Goal: Transaction & Acquisition: Download file/media

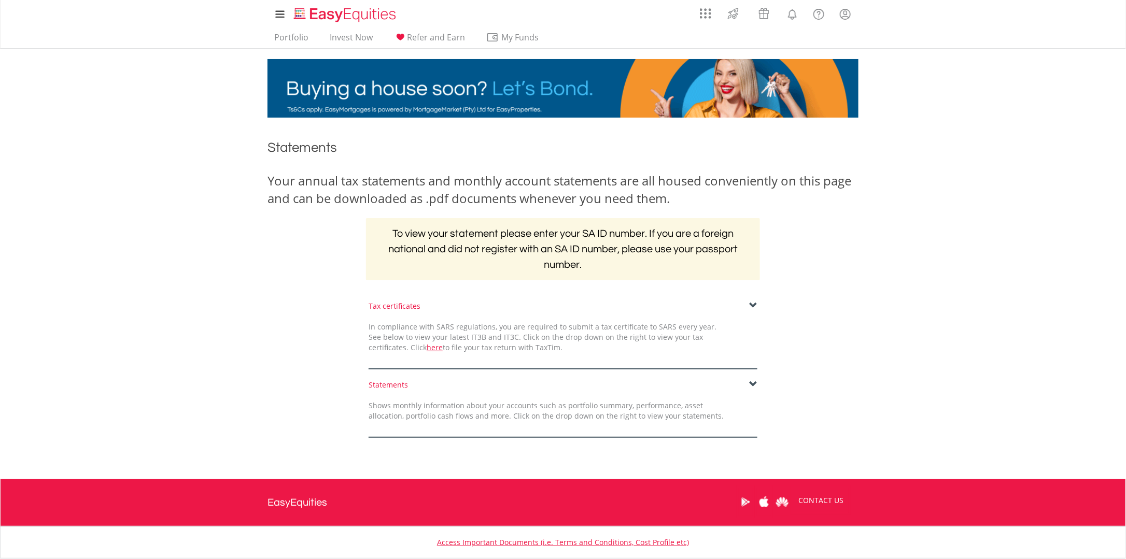
click at [755, 384] on span at bounding box center [753, 385] width 8 height 8
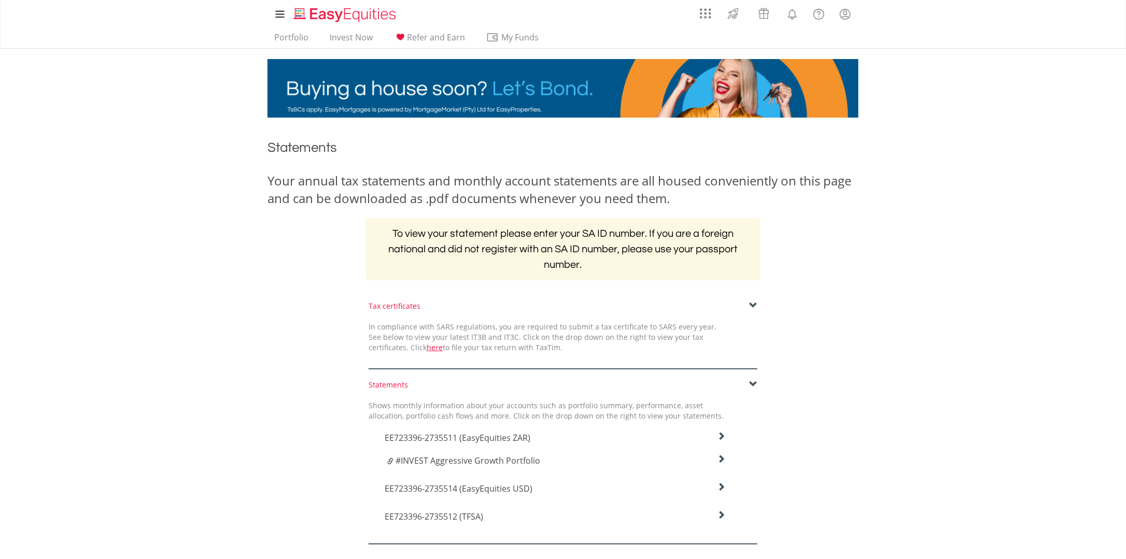
click at [722, 436] on icon at bounding box center [722, 436] width 8 height 8
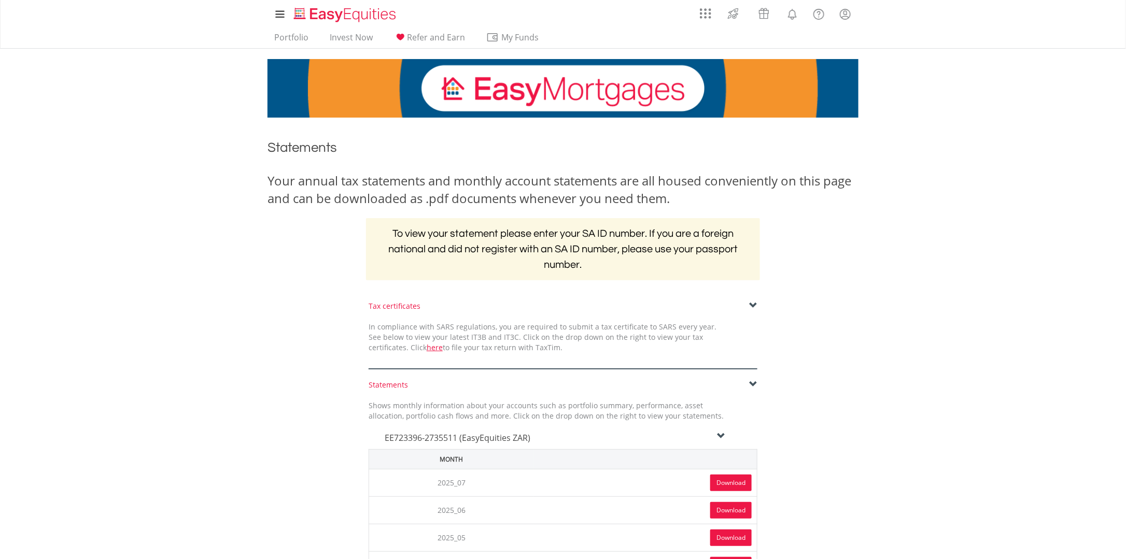
click at [735, 475] on link "Download" at bounding box center [730, 483] width 41 height 17
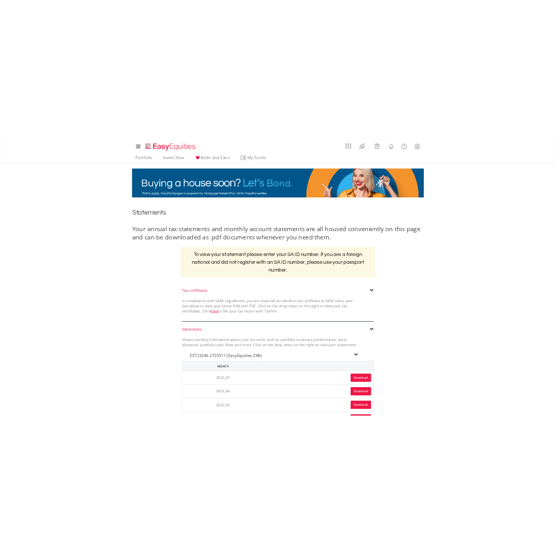
scroll to position [173, 0]
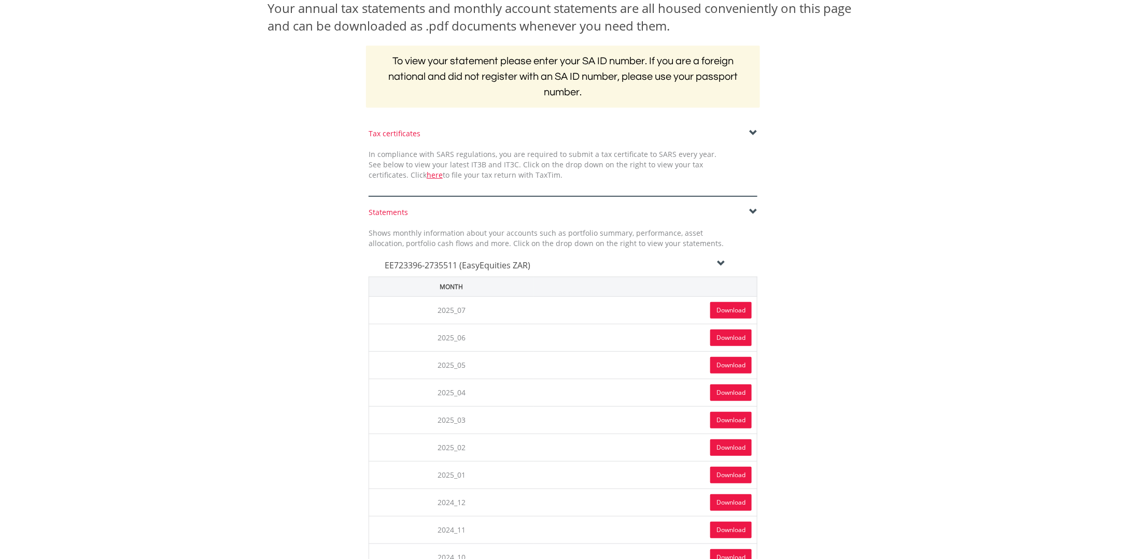
click at [726, 262] on div "EE723396-2735511 (EasyEquities ZAR)" at bounding box center [555, 263] width 357 height 28
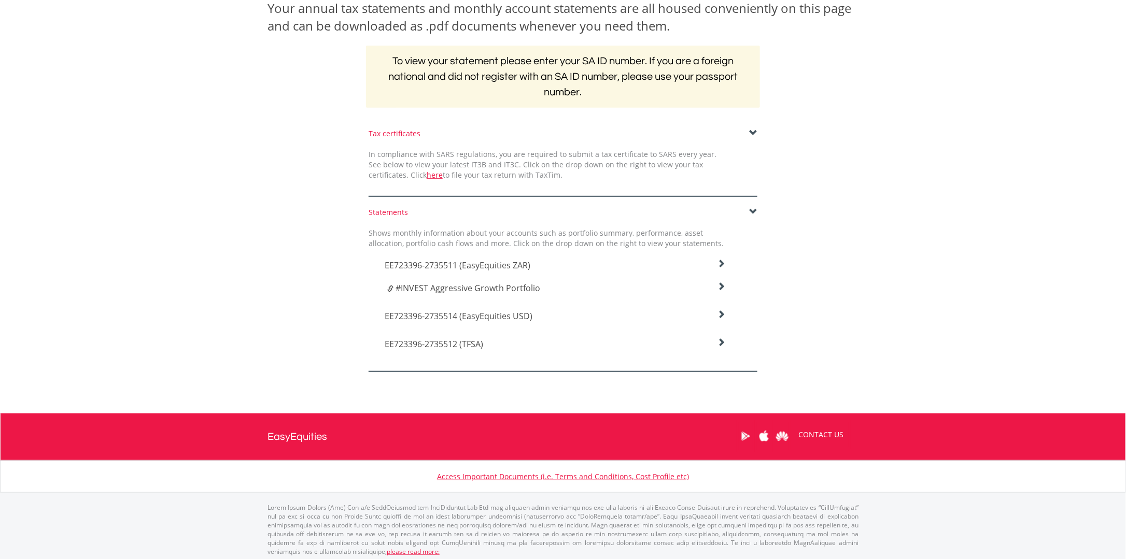
click at [728, 291] on div "#INVEST Aggressive Growth Portfolio" at bounding box center [555, 288] width 357 height 23
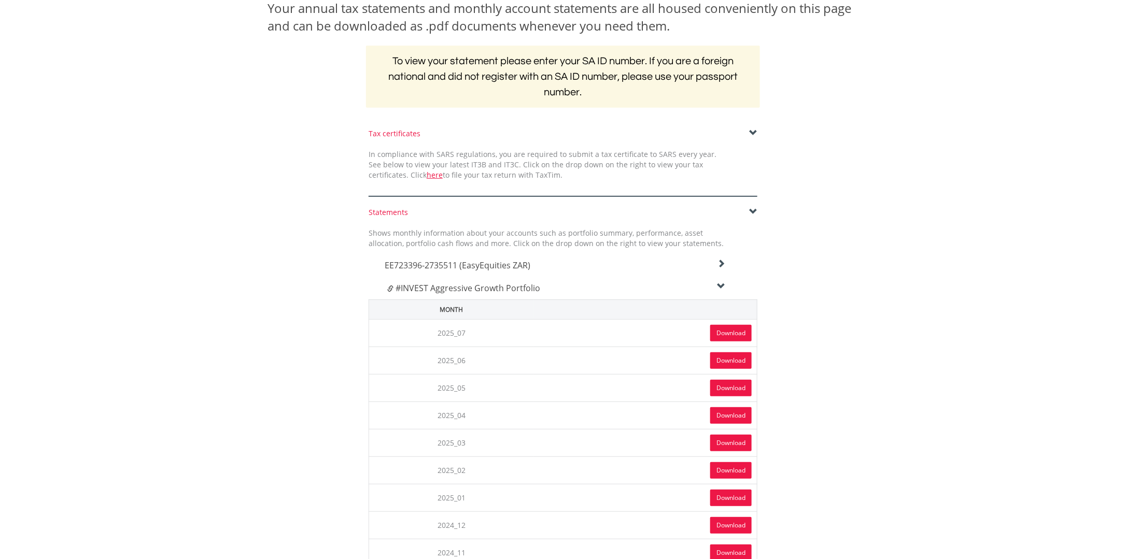
click at [718, 284] on icon at bounding box center [722, 287] width 8 height 8
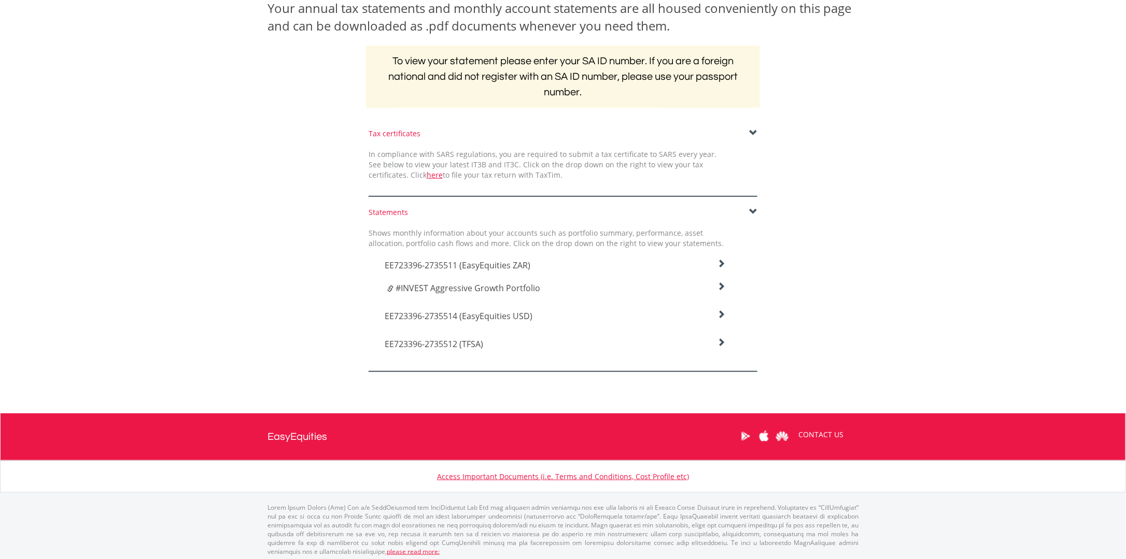
click at [721, 268] on icon at bounding box center [722, 264] width 8 height 8
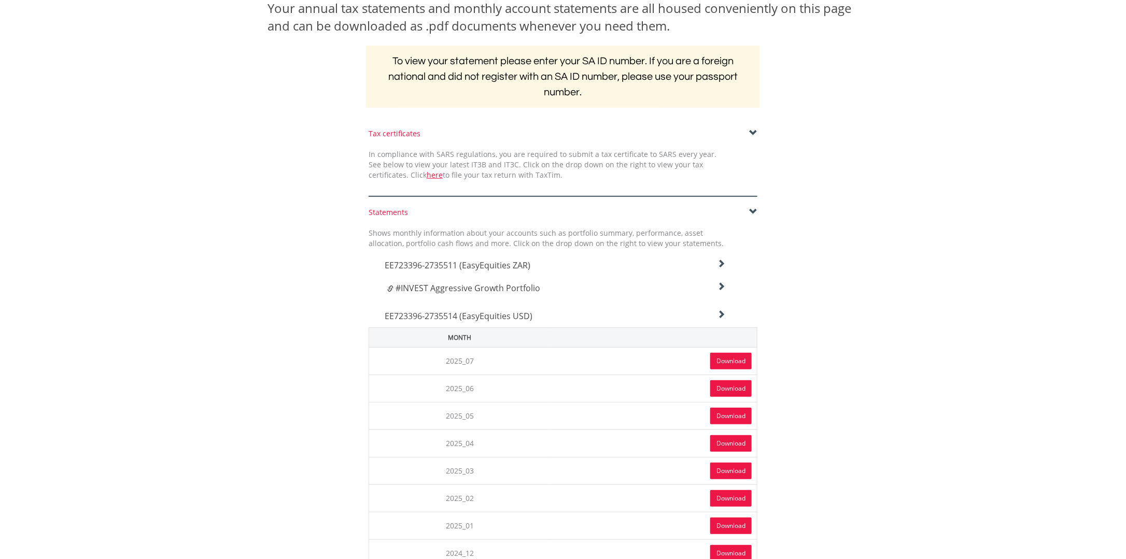
click at [713, 359] on link "Download" at bounding box center [730, 361] width 41 height 17
click at [721, 277] on div "EE723396-2735514 (EasyEquities USD)" at bounding box center [555, 263] width 357 height 28
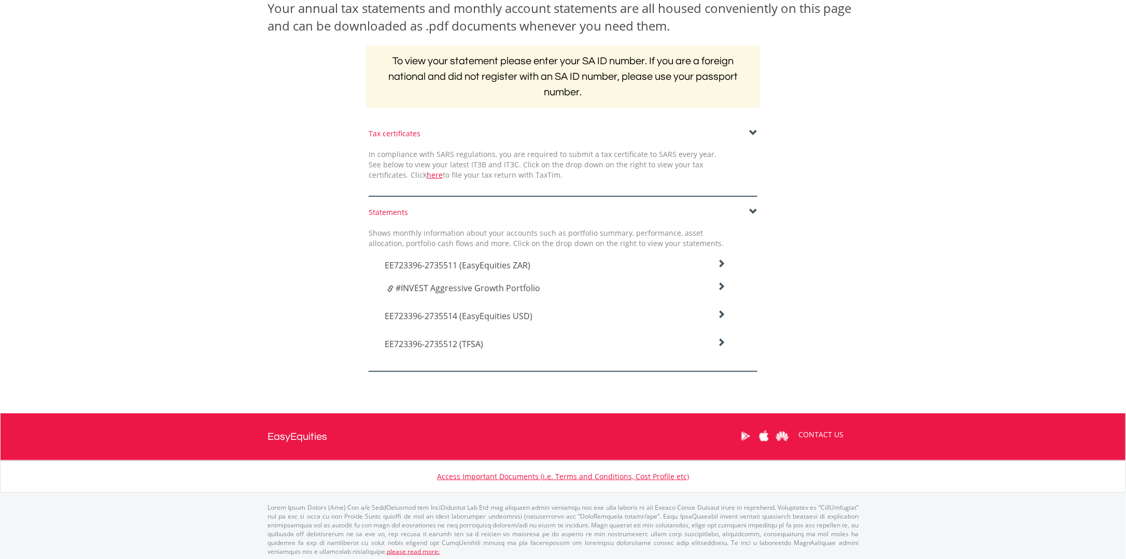
click at [720, 268] on icon at bounding box center [722, 264] width 8 height 8
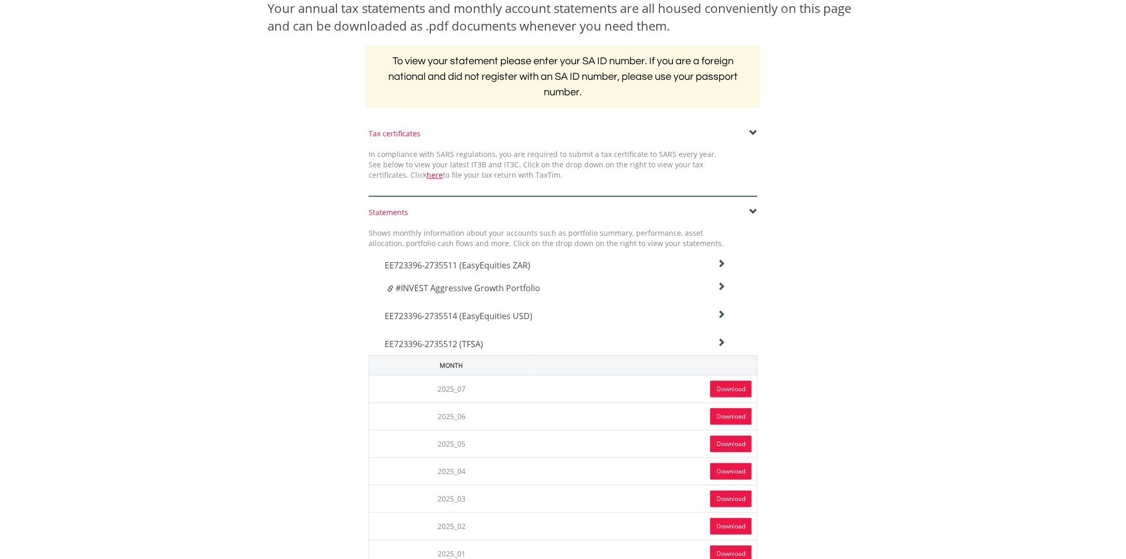
click at [727, 386] on link "Download" at bounding box center [730, 389] width 41 height 17
